Goal: Transaction & Acquisition: Purchase product/service

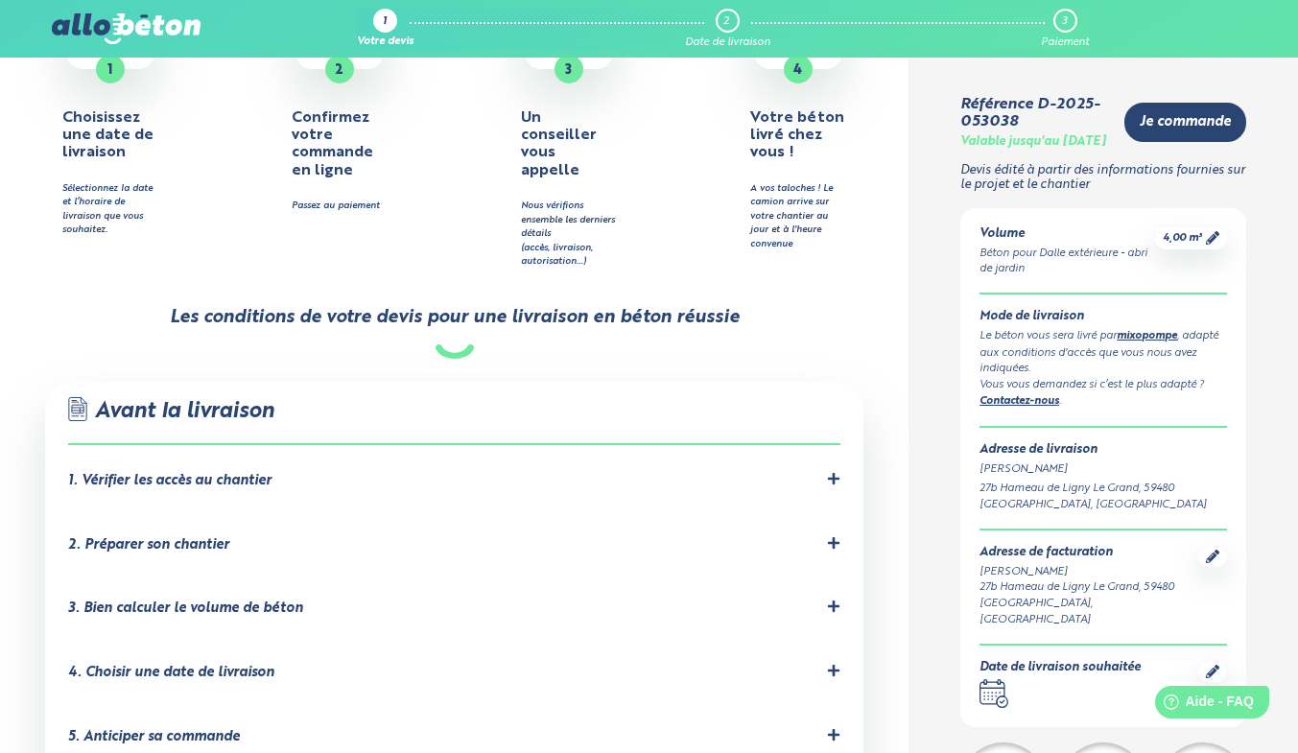
scroll to position [988, 0]
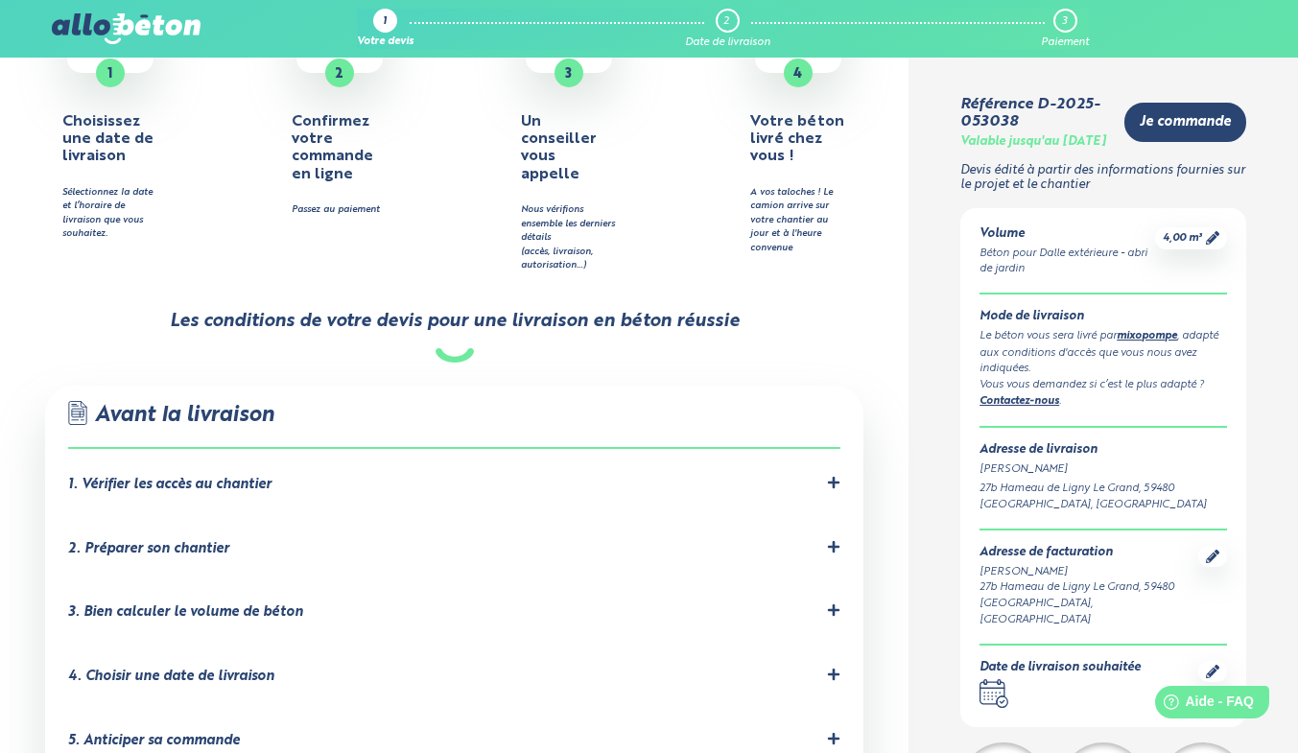
click at [831, 476] on icon at bounding box center [833, 482] width 13 height 13
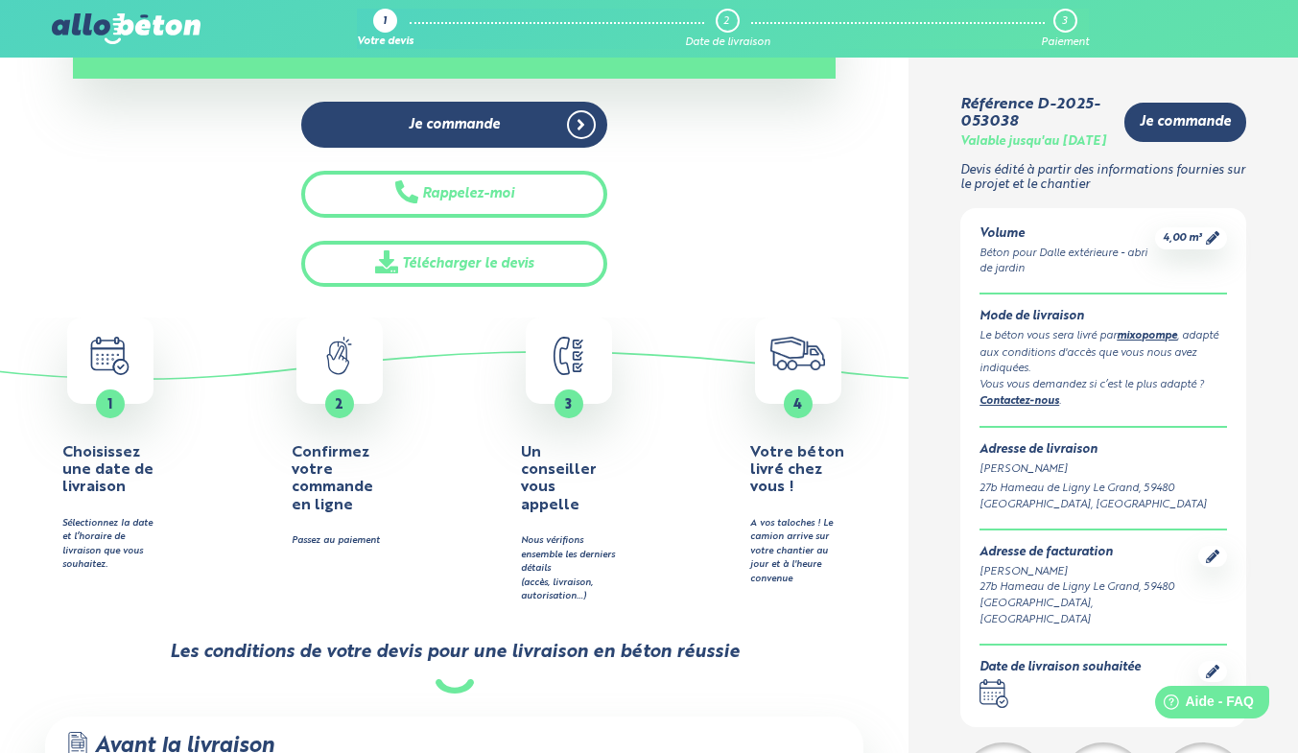
scroll to position [712, 0]
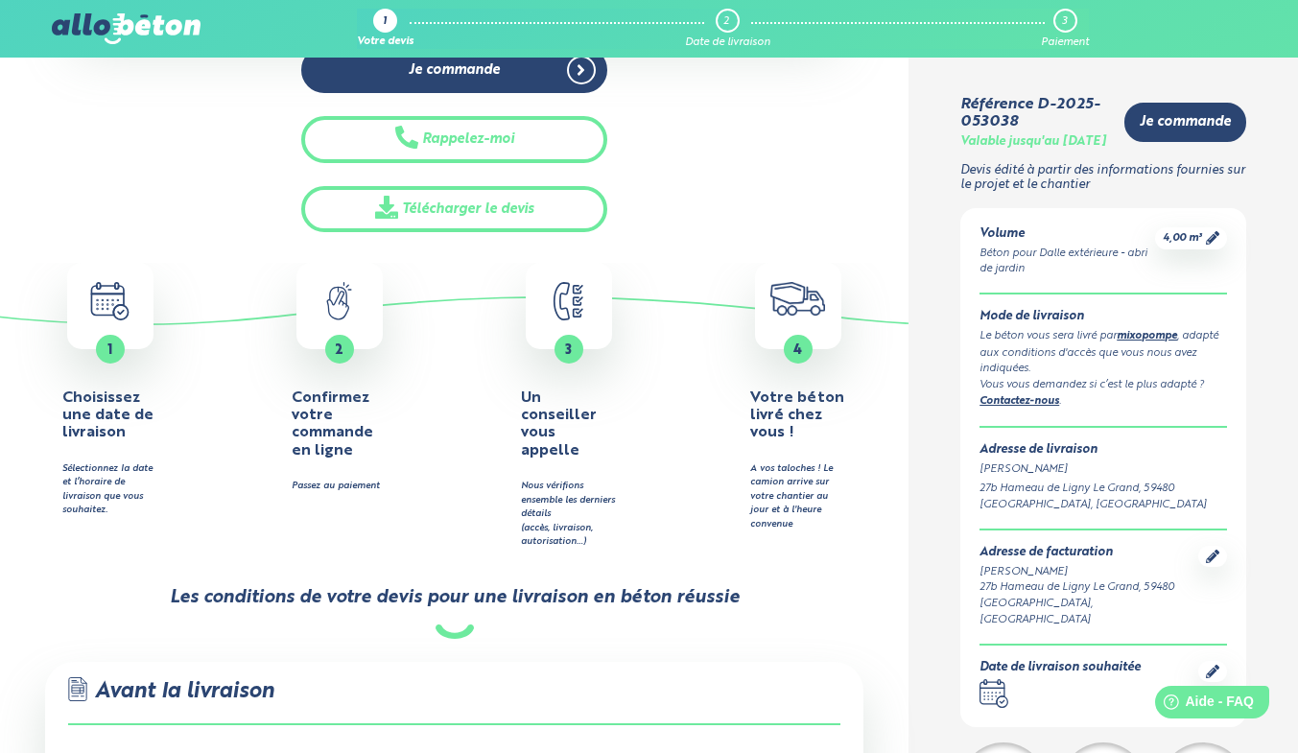
click at [107, 335] on div "1" at bounding box center [110, 349] width 29 height 29
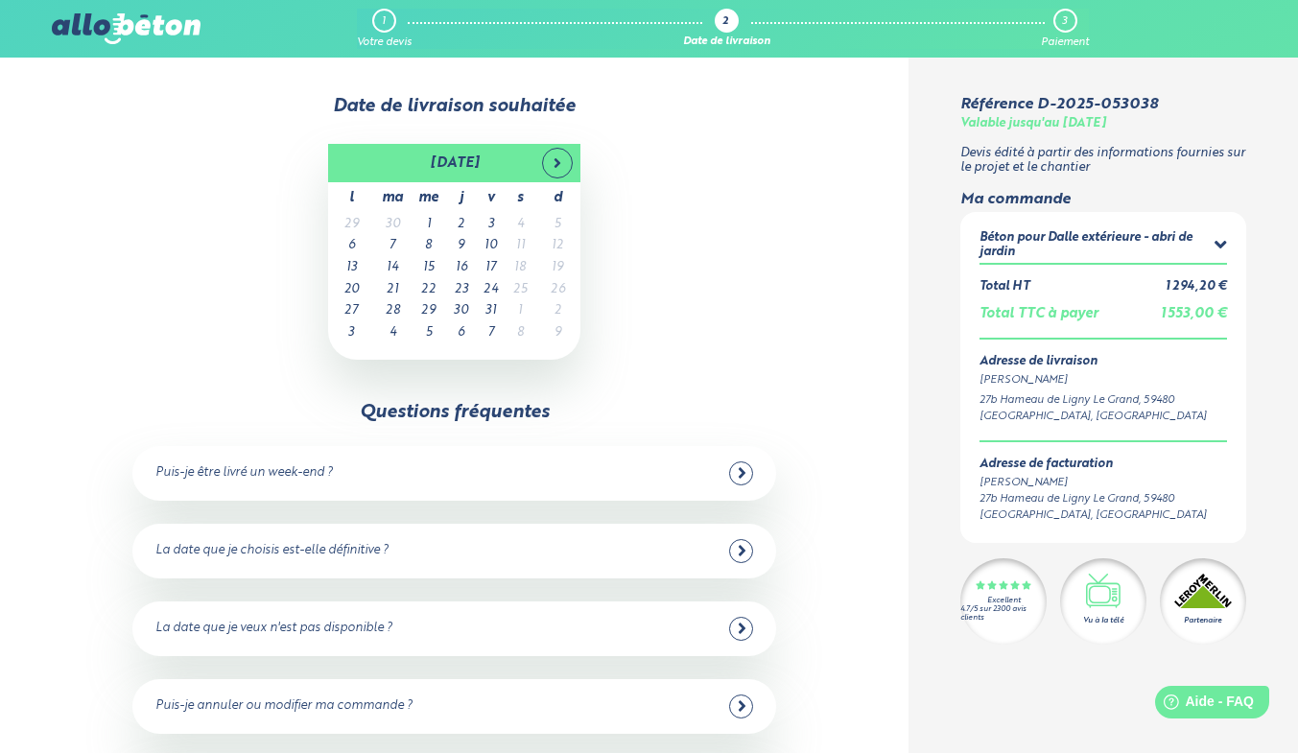
click at [740, 474] on icon at bounding box center [742, 472] width 9 height 17
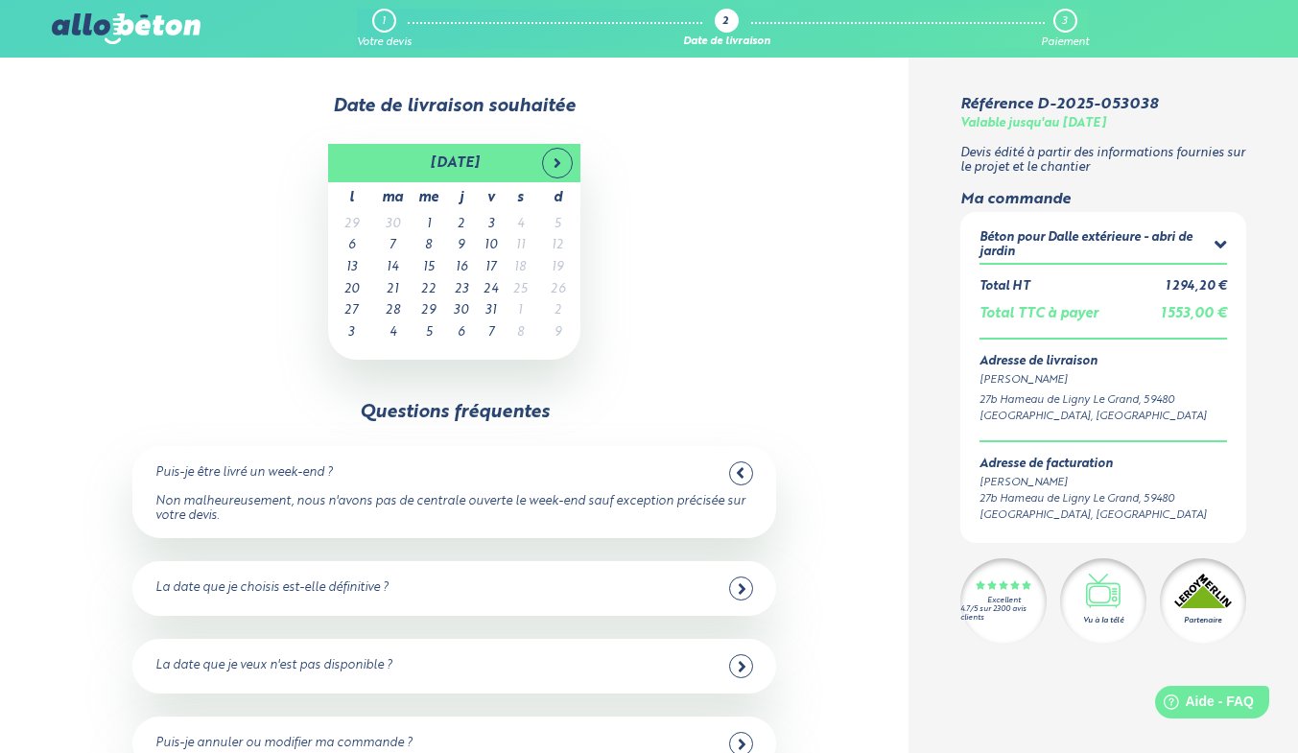
click at [743, 670] on icon at bounding box center [742, 666] width 9 height 17
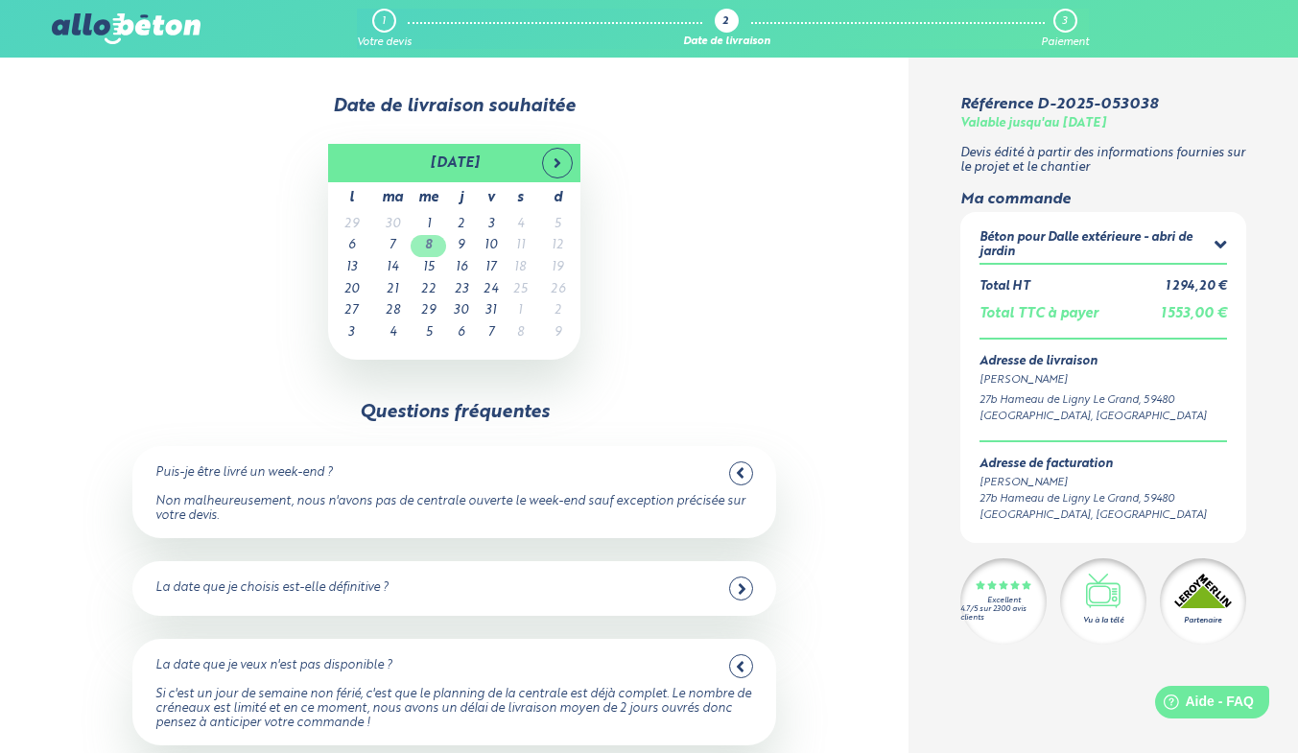
click at [435, 246] on td "8" at bounding box center [429, 246] width 36 height 22
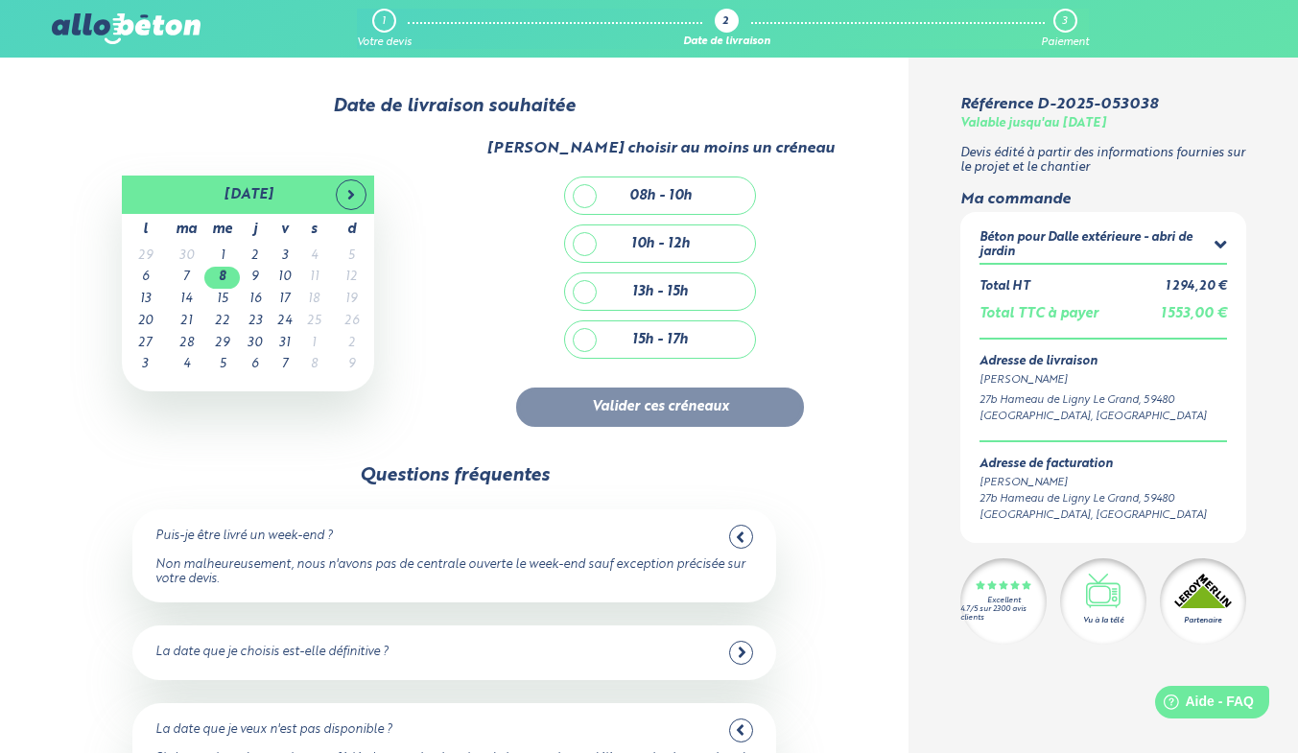
click at [590, 192] on div "08h - 10h" at bounding box center [660, 196] width 190 height 36
checkbox input "true"
click at [677, 405] on button "Valider ces créneaux" at bounding box center [660, 407] width 288 height 39
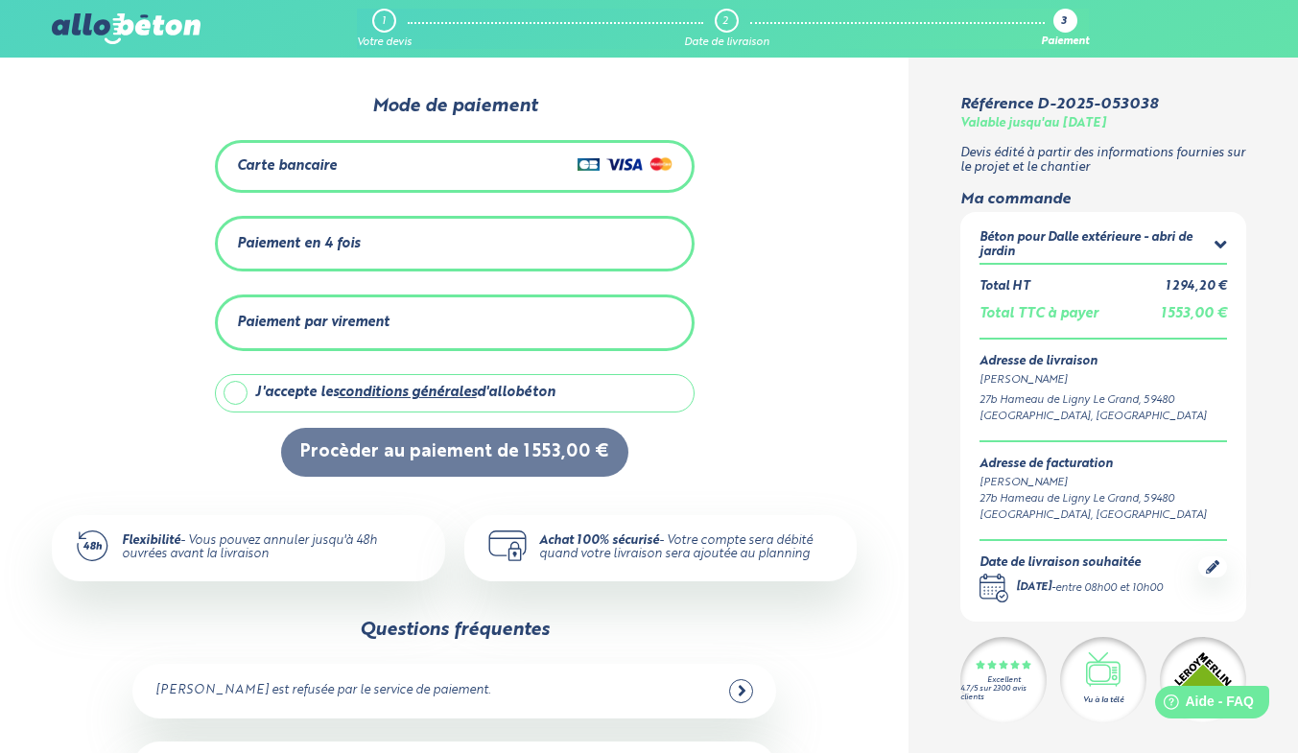
click at [18, 356] on div "0 1 2 Mode de paiement Carte bancaire Paiement en 4 fois Montant total : 1 584,…" at bounding box center [454, 563] width 909 height 1011
click at [387, 19] on div "1" at bounding box center [384, 21] width 24 height 24
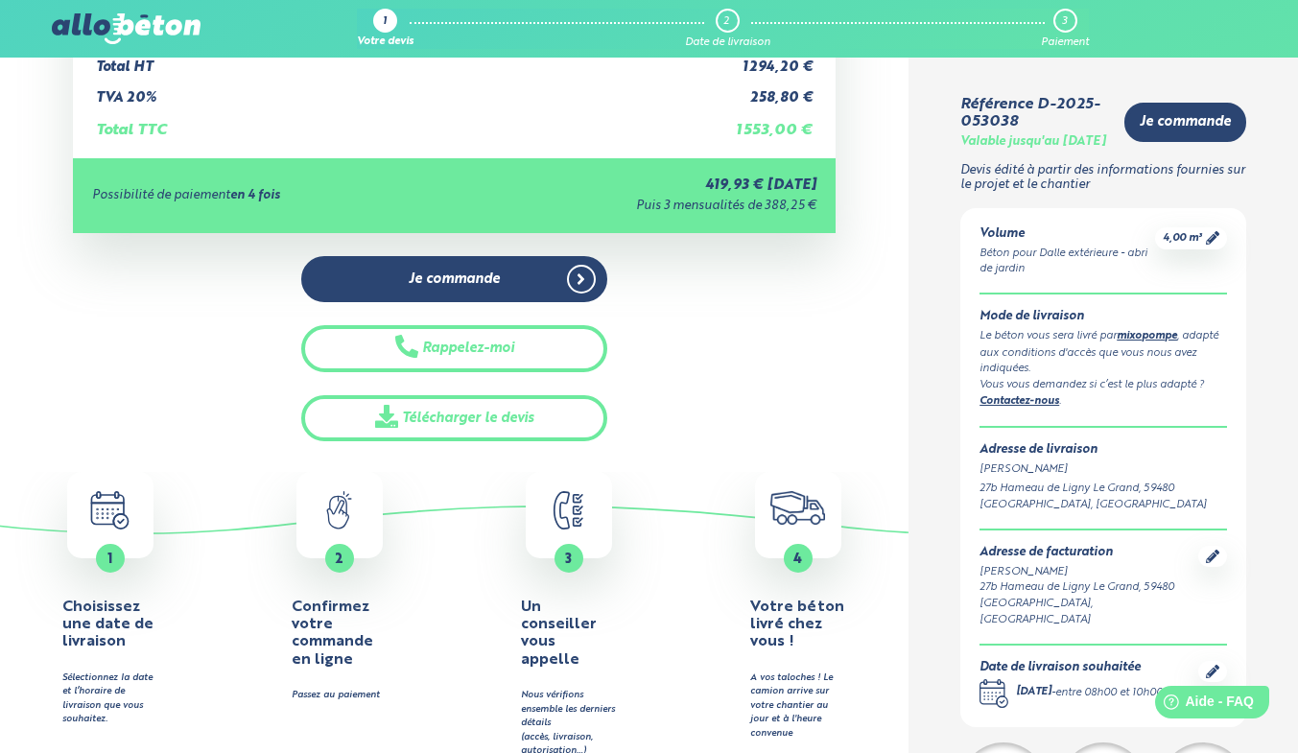
scroll to position [506, 0]
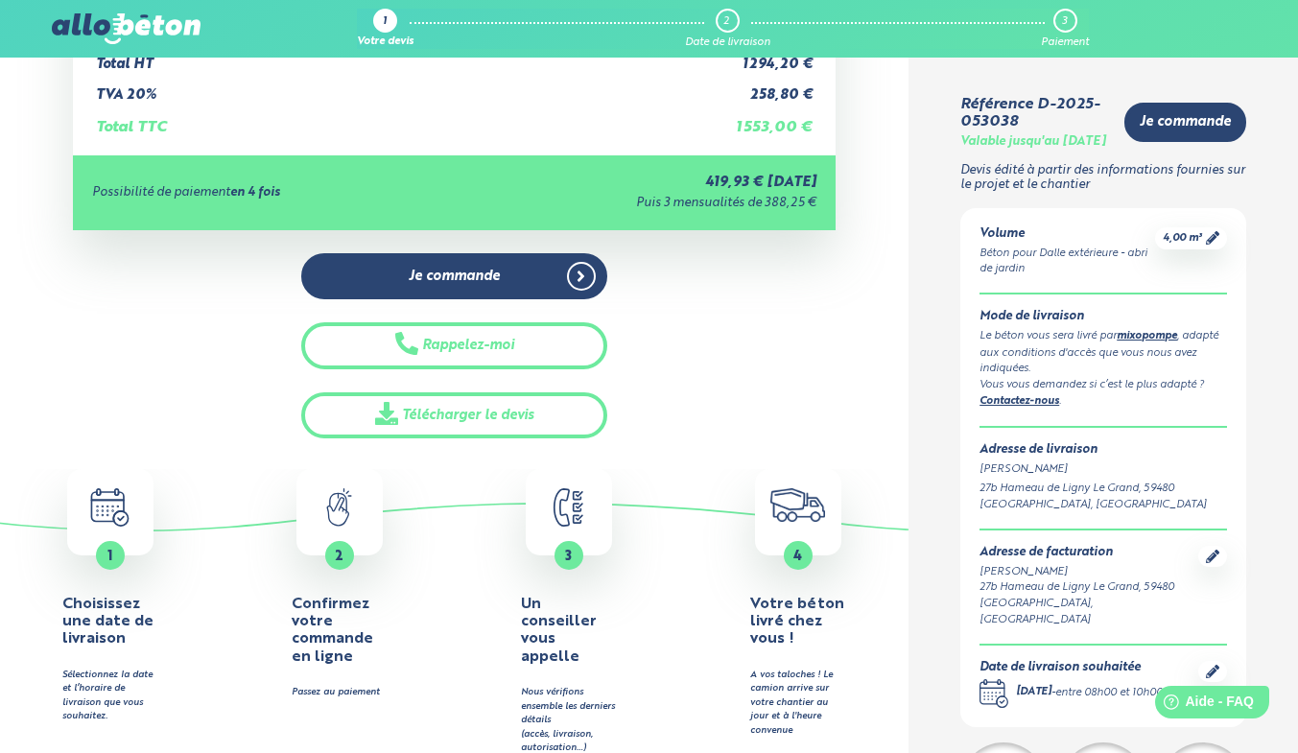
click at [127, 539] on div ".calendar-icon { fill: none; stroke: #2b4572; stroke-linecap: round; stroke-lin…" at bounding box center [110, 512] width 86 height 86
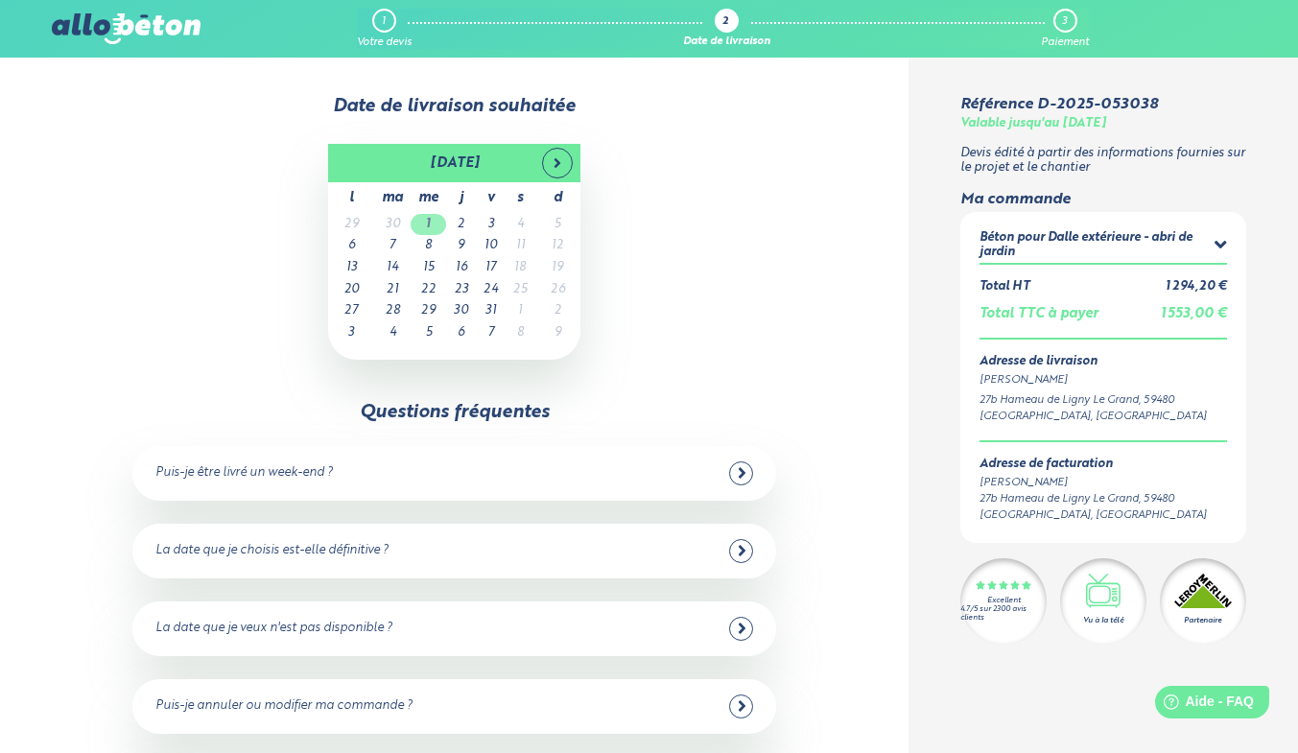
click at [430, 226] on td "1" at bounding box center [429, 225] width 36 height 22
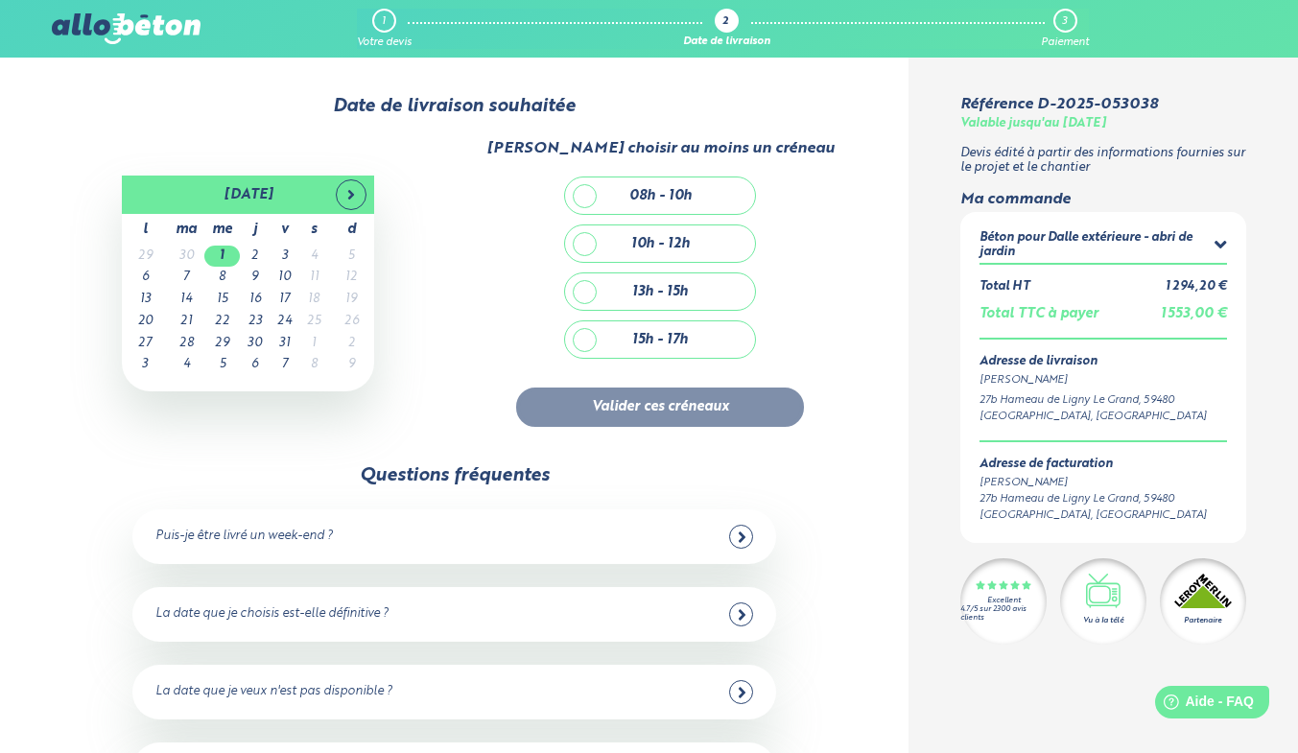
click at [578, 192] on div "08h - 10h" at bounding box center [660, 196] width 190 height 36
checkbox input "true"
click at [625, 412] on button "Valider ces créneaux" at bounding box center [660, 407] width 288 height 39
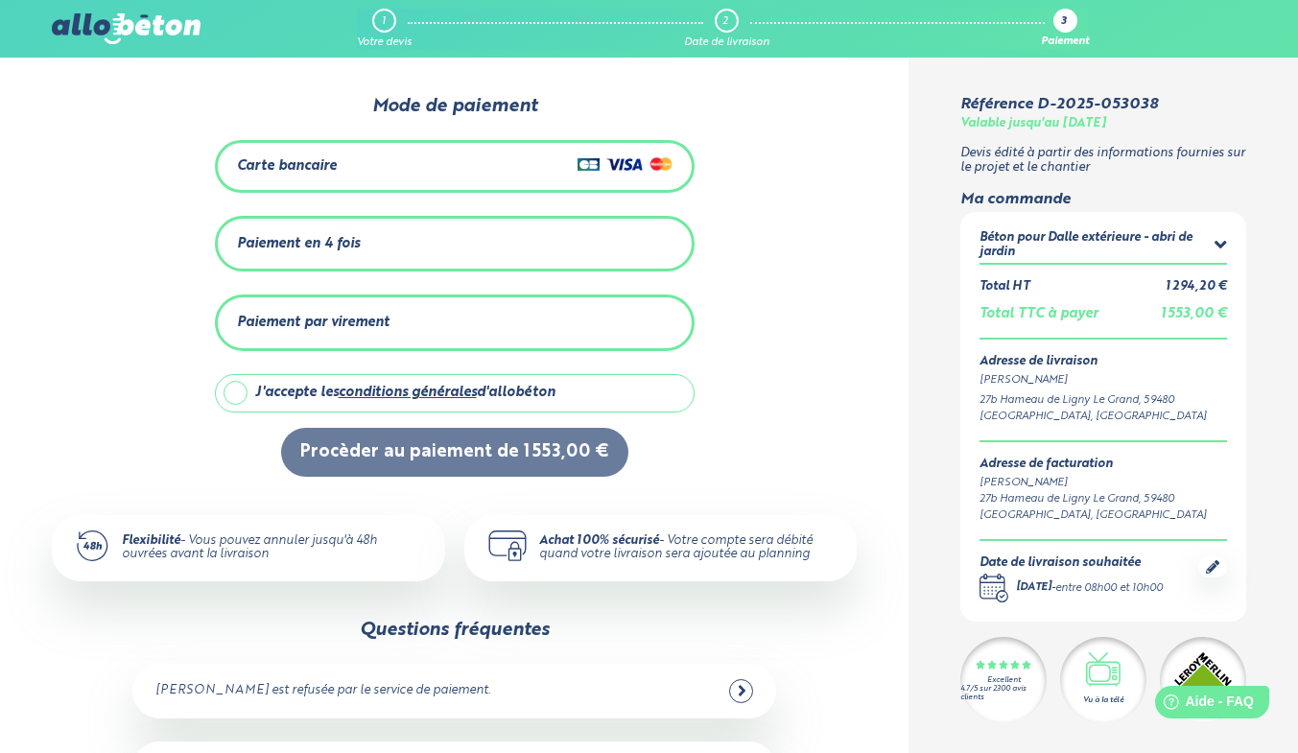
click at [379, 20] on div "1" at bounding box center [384, 21] width 24 height 24
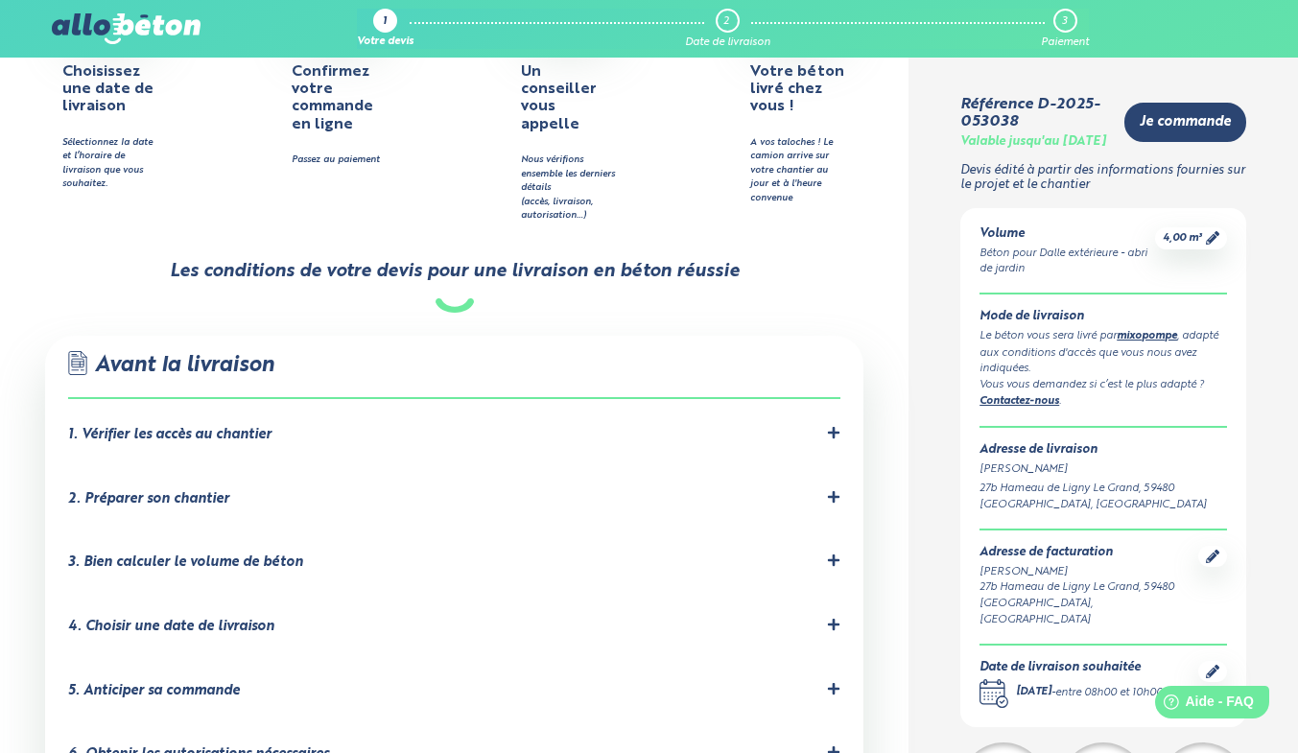
scroll to position [1044, 0]
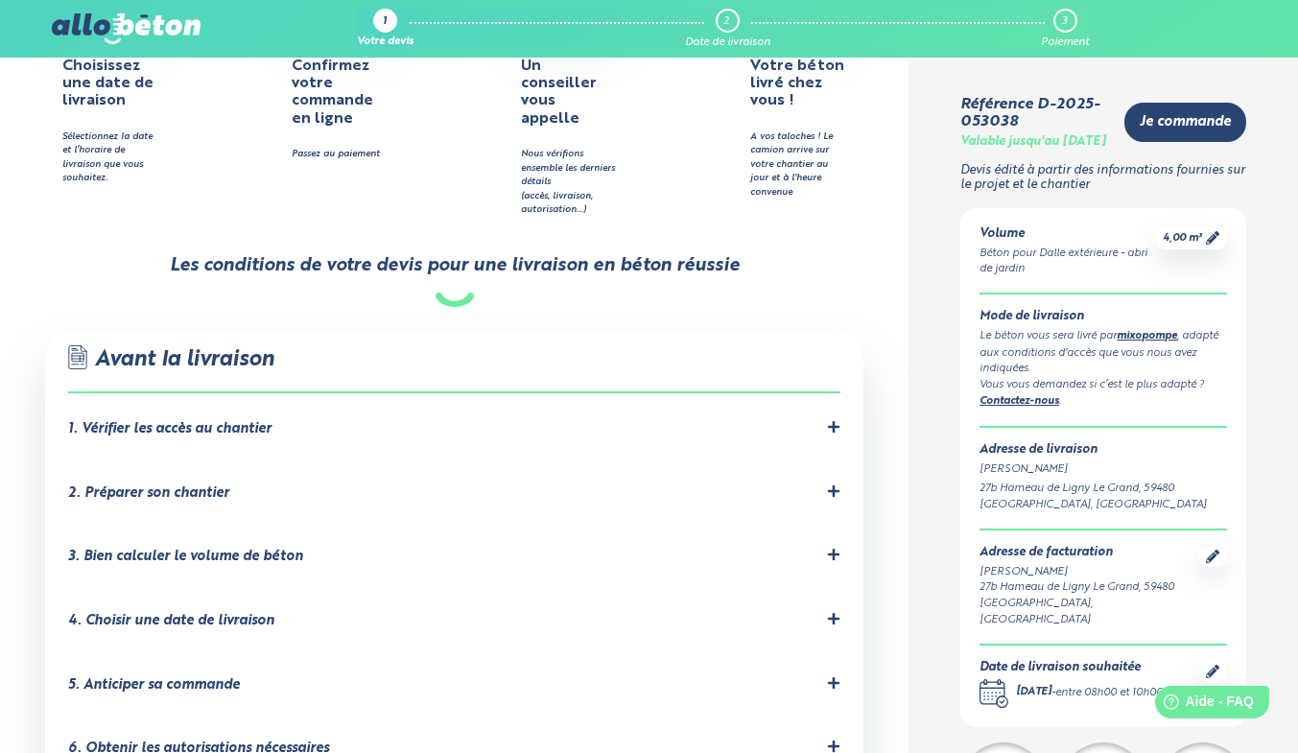
click at [827, 420] on icon at bounding box center [833, 426] width 13 height 13
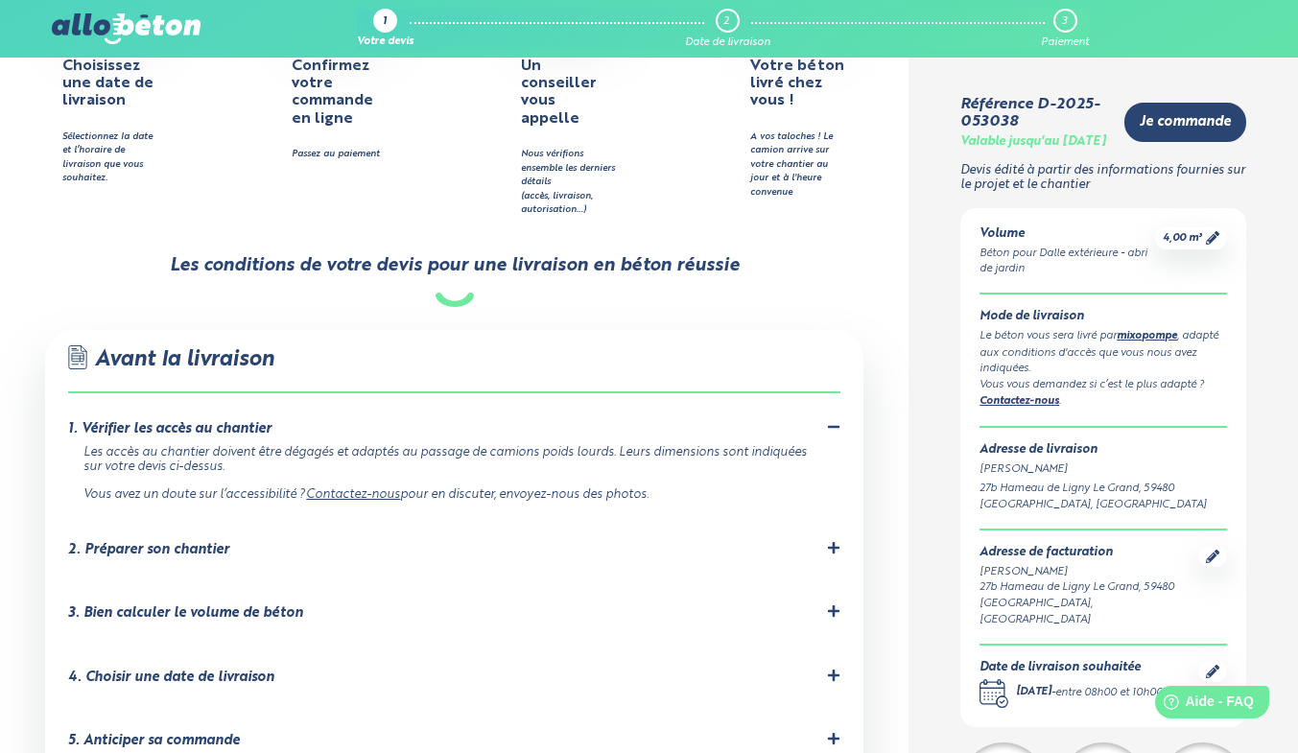
click at [366, 488] on link "Contactez-nous" at bounding box center [353, 494] width 94 height 12
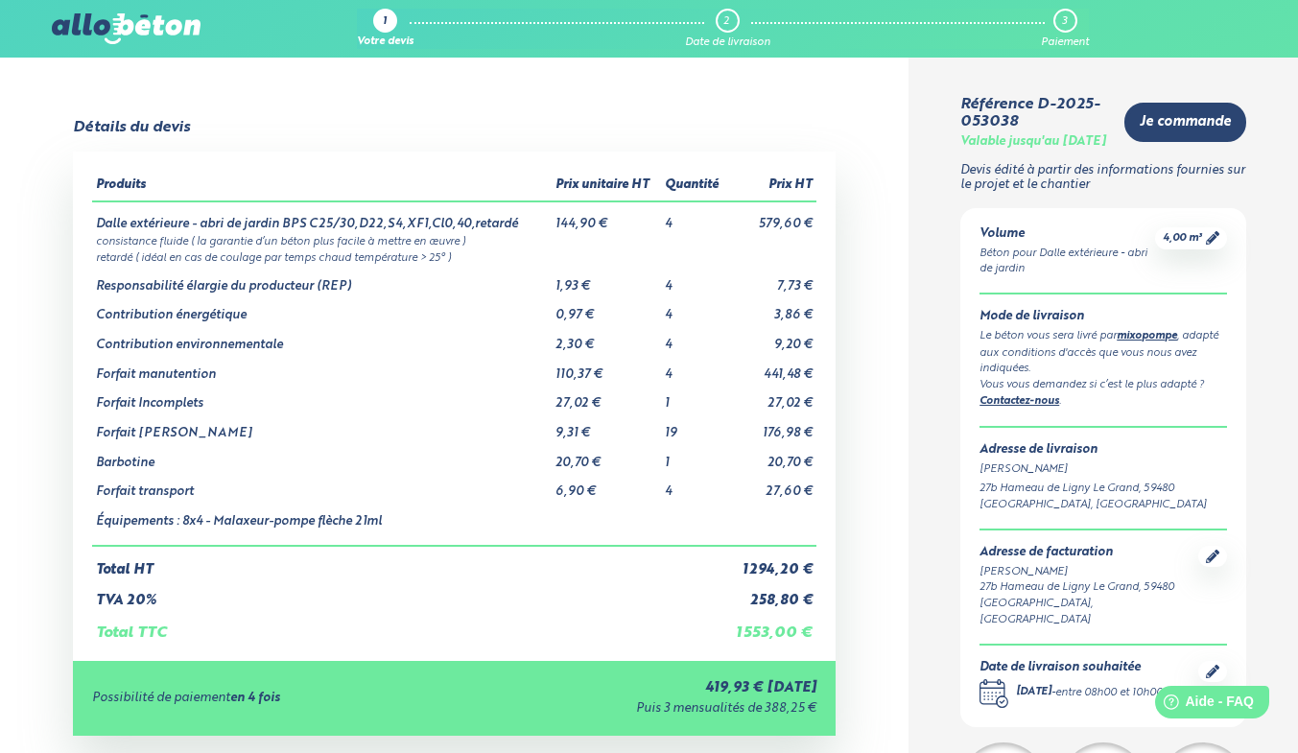
click at [392, 19] on div "1" at bounding box center [385, 21] width 24 height 24
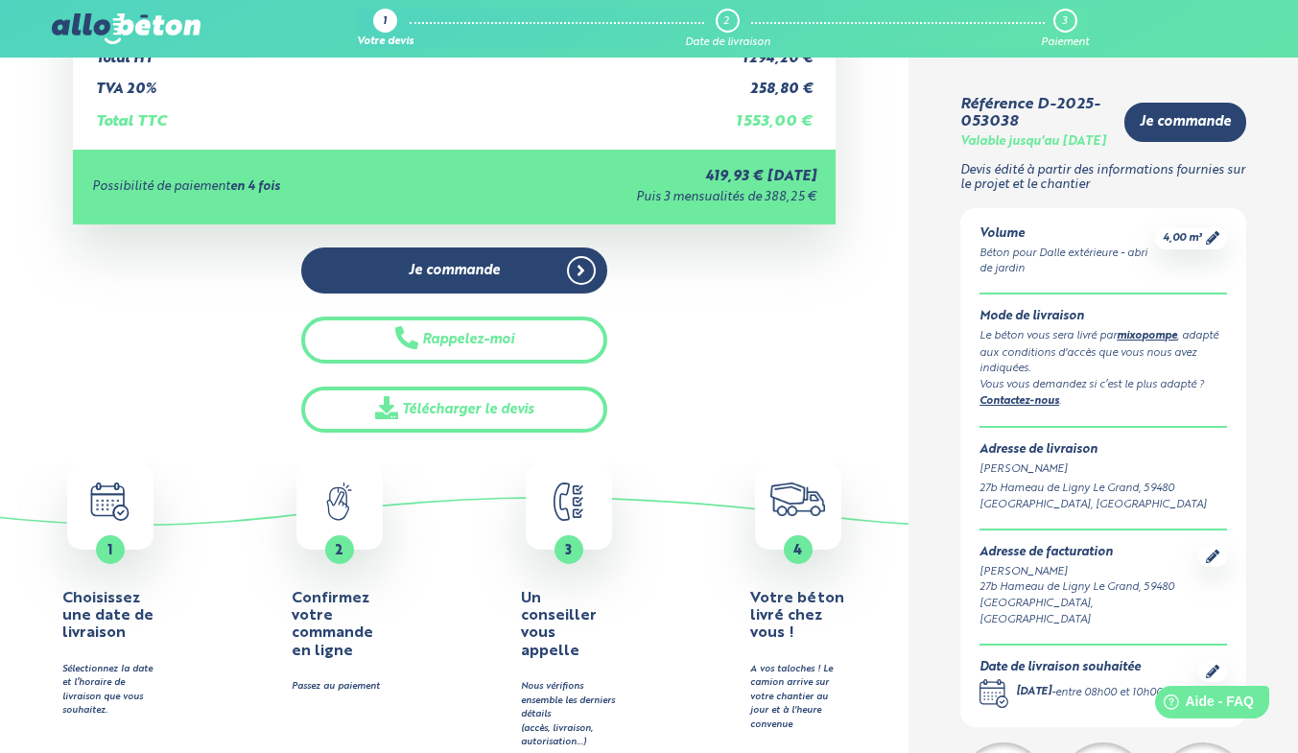
scroll to position [523, 0]
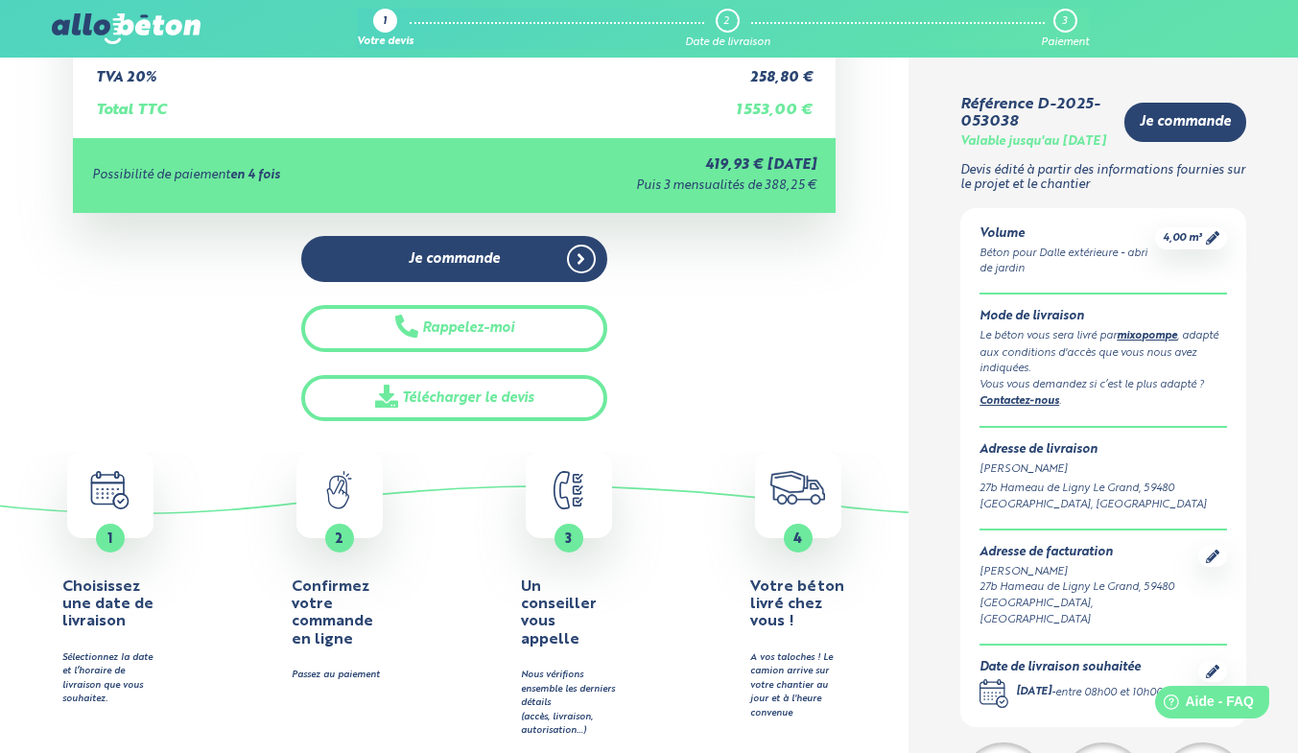
click at [108, 488] on icon ".calendar-icon { fill: none; stroke: #2b4572; stroke-linecap: round; stroke-lin…" at bounding box center [110, 490] width 80 height 38
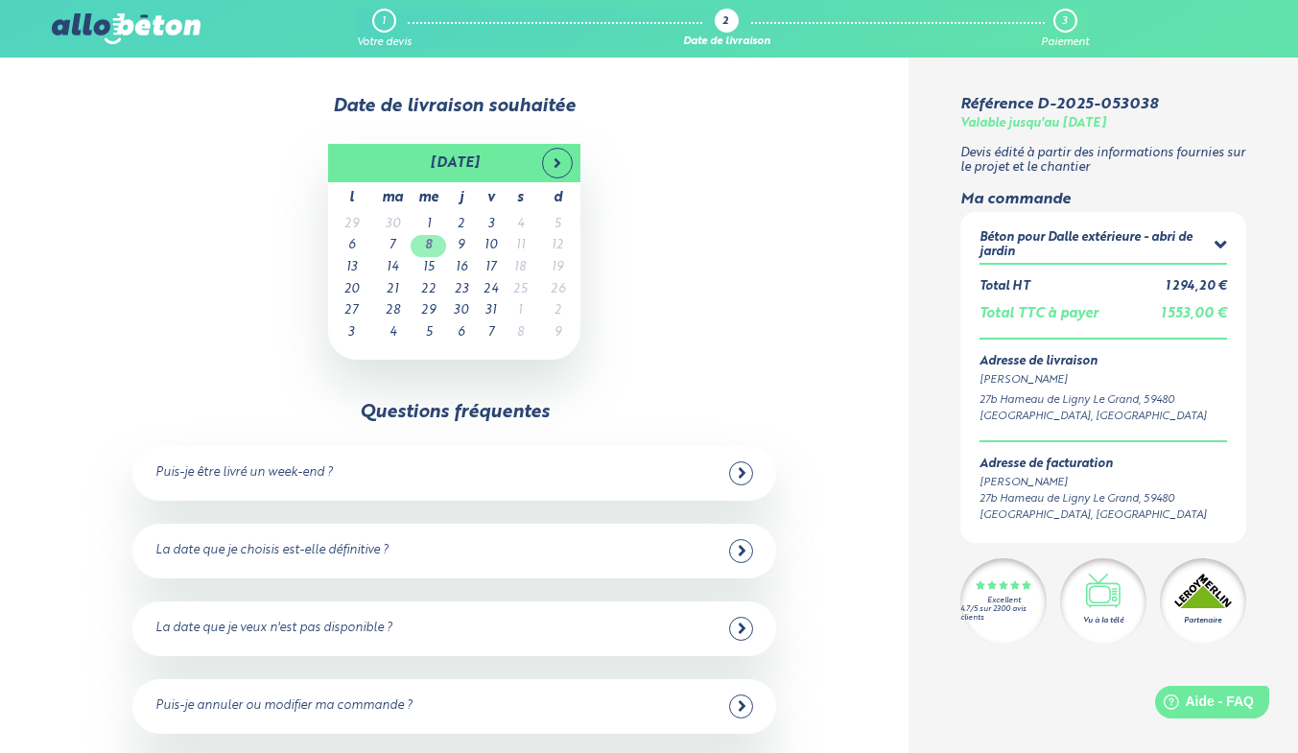
click at [438, 253] on td "8" at bounding box center [429, 246] width 36 height 22
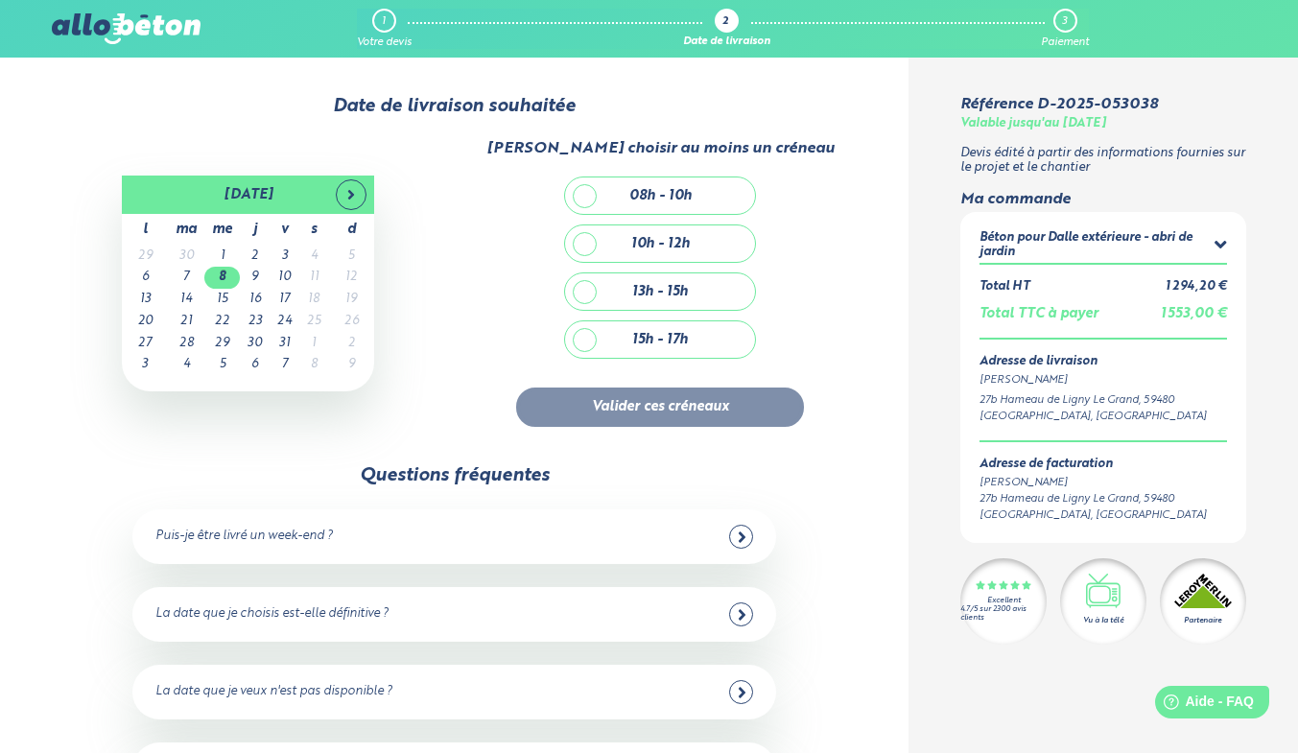
click at [651, 196] on div "08h - 10h" at bounding box center [661, 196] width 62 height 16
checkbox input "true"
click at [690, 404] on button "Valider ces créneaux" at bounding box center [660, 407] width 288 height 39
